Goal: Task Accomplishment & Management: Use online tool/utility

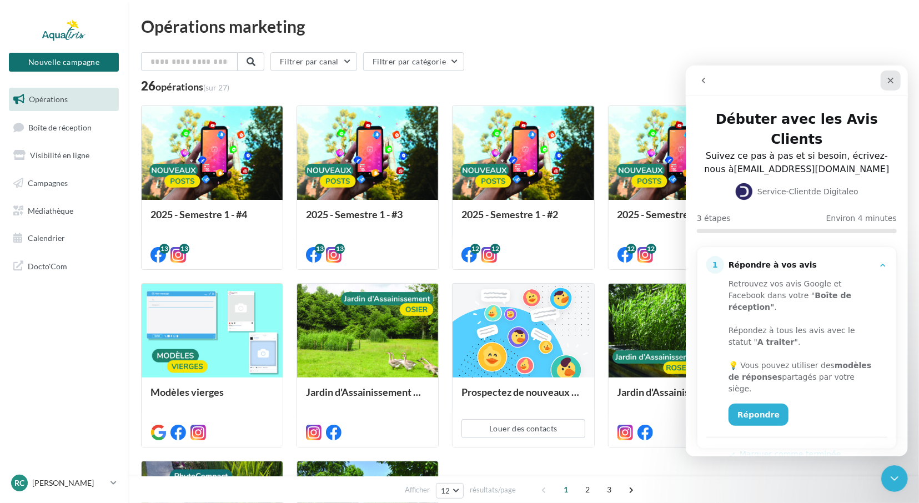
click at [894, 80] on icon "Fermer" at bounding box center [889, 79] width 9 height 9
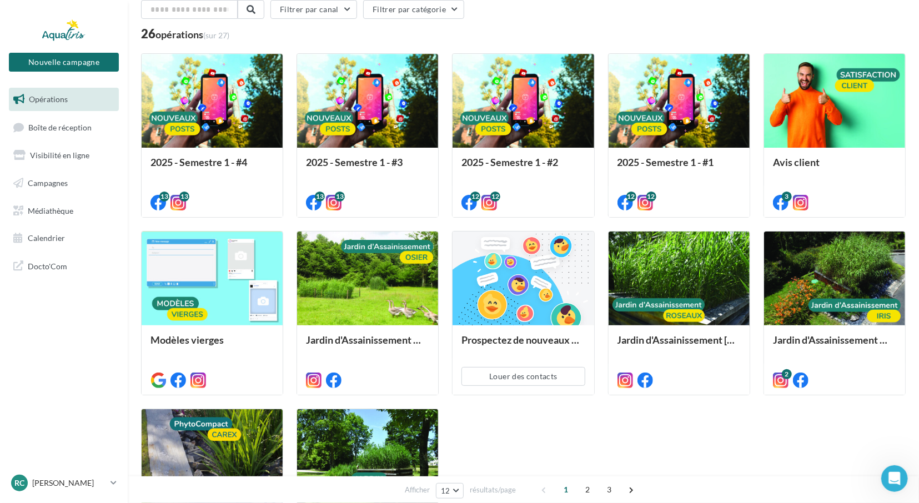
scroll to position [49, 0]
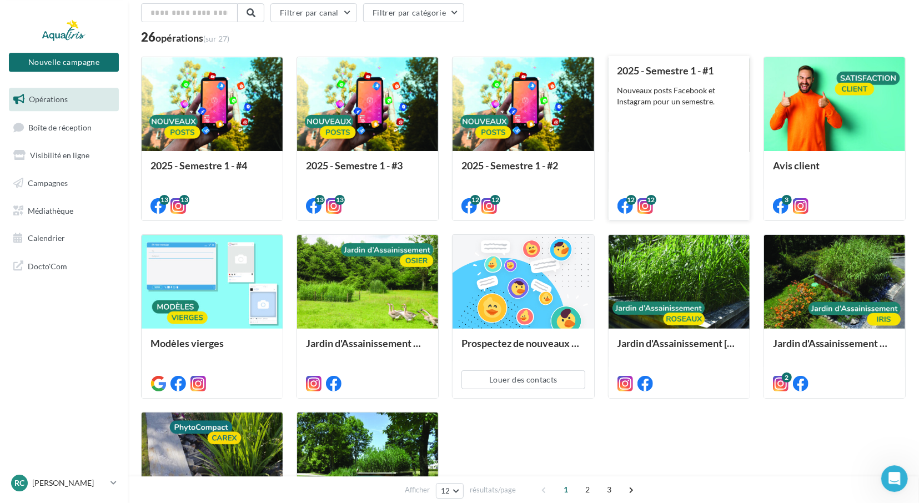
click at [682, 109] on div "2025 - Semestre 1 - #1 Nouveaux posts Facebook et Instagram pour un semestre." at bounding box center [678, 137] width 123 height 145
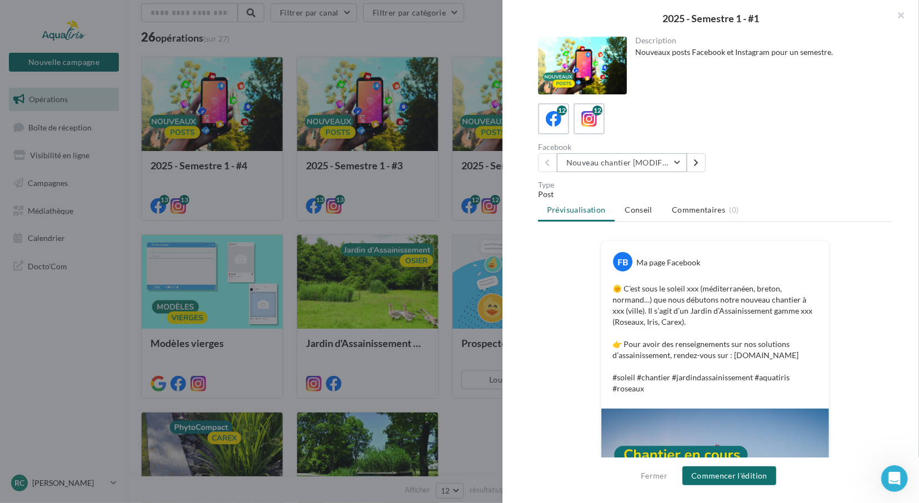
click at [681, 163] on button "Nouveau chantier [MODIFIABLE]" at bounding box center [622, 162] width 130 height 19
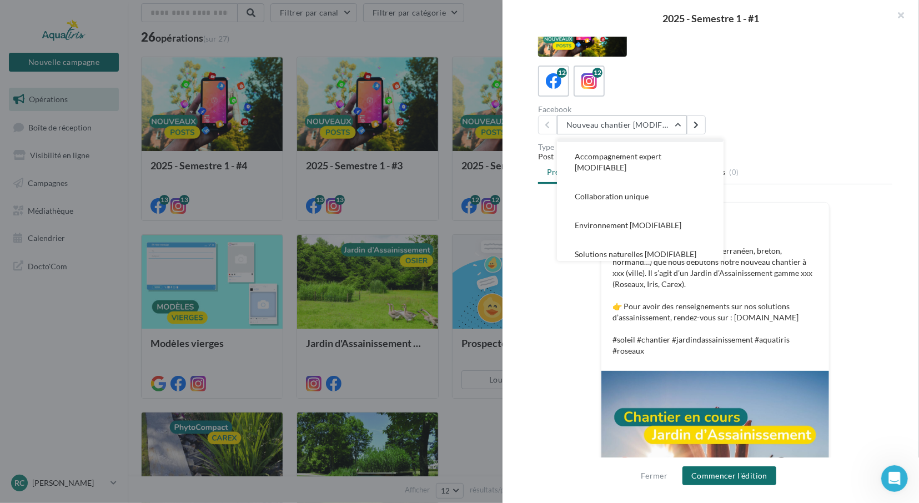
scroll to position [0, 0]
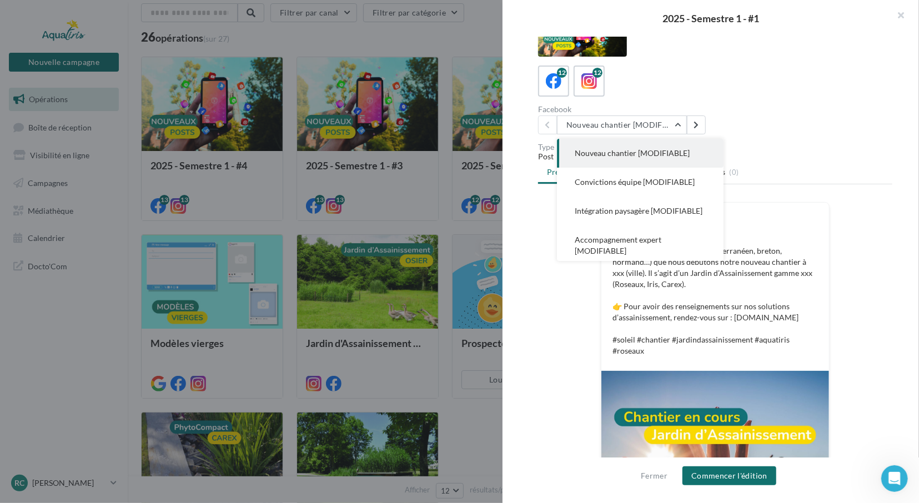
click at [813, 206] on div "FB Ma page Facebook" at bounding box center [715, 219] width 222 height 28
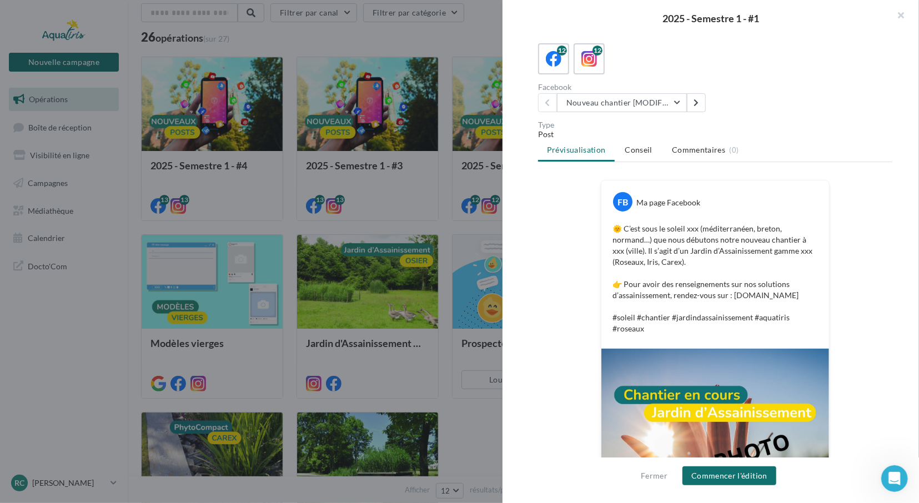
scroll to position [59, 0]
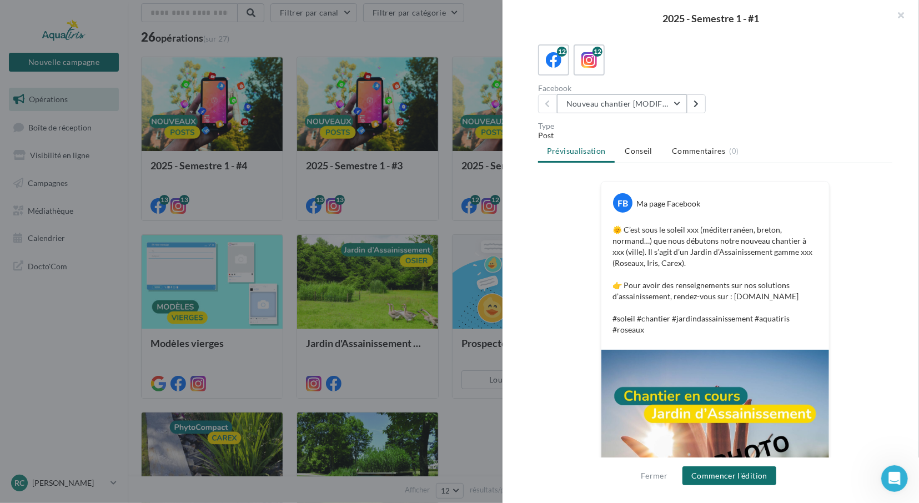
click at [678, 110] on button "Nouveau chantier [MODIFIABLE]" at bounding box center [622, 103] width 130 height 19
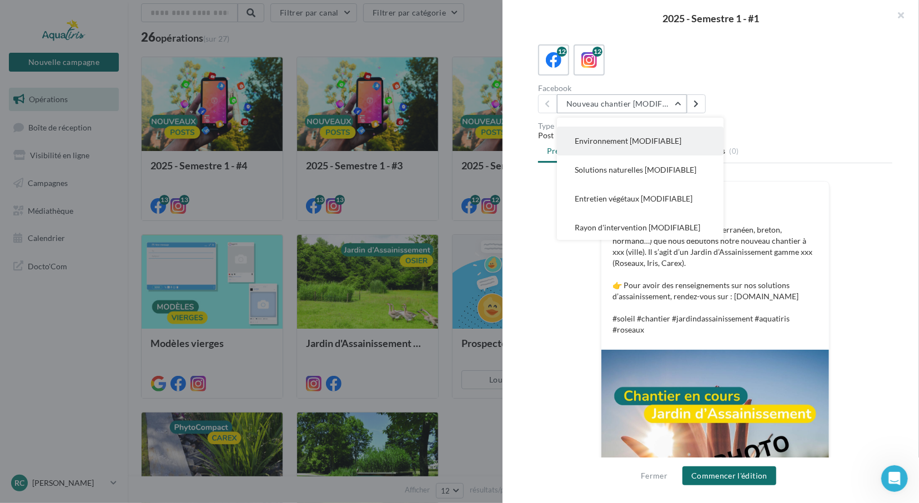
scroll to position [144, 0]
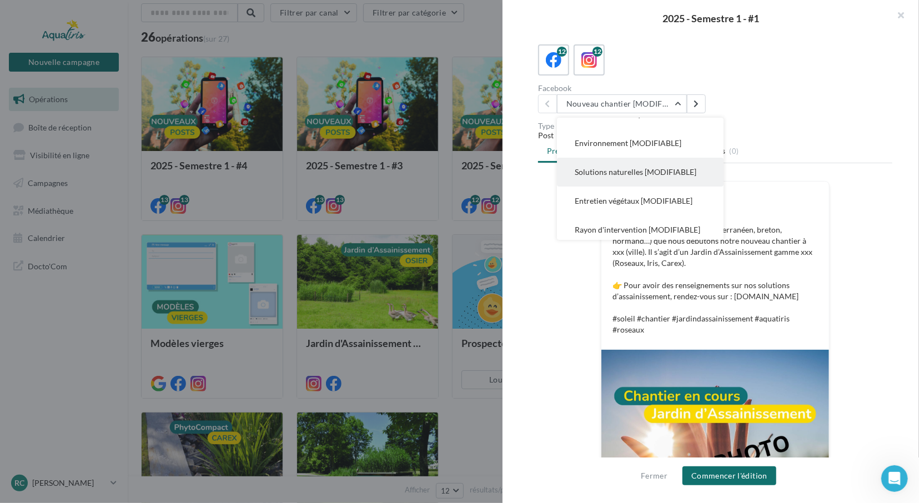
click at [617, 169] on span "Solutions naturelles [MODIFIABLE]" at bounding box center [635, 171] width 122 height 9
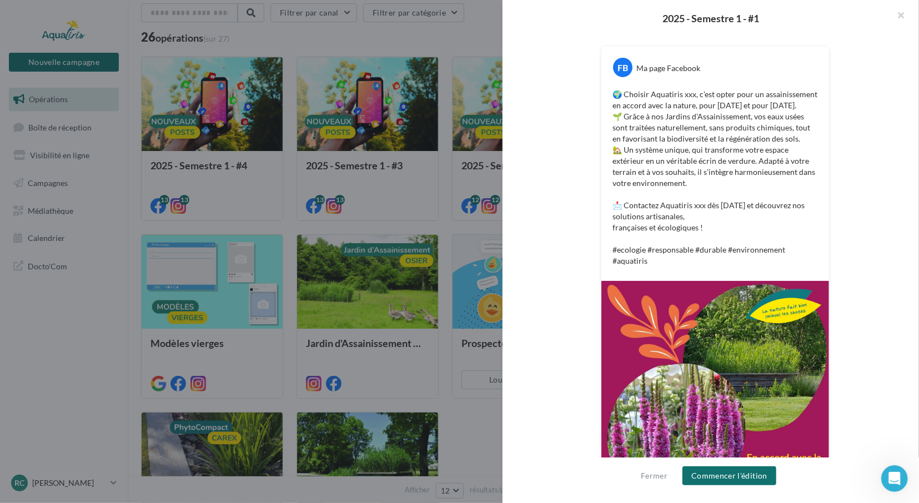
scroll to position [250, 0]
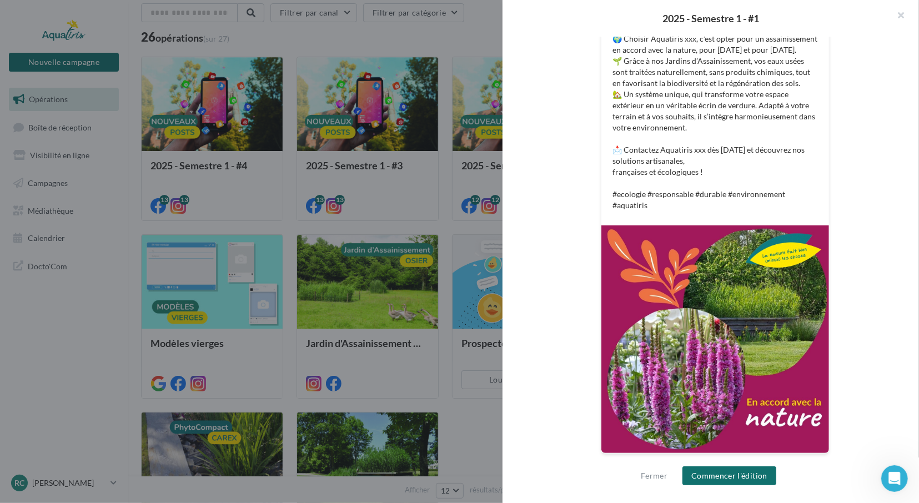
click at [663, 147] on p "🌍 Choisir Aquatiris xxx, c’est opter pour un assainissement en accord avec la n…" at bounding box center [714, 122] width 205 height 178
click at [717, 476] on button "Commencer l'édition" at bounding box center [729, 475] width 94 height 19
